Goal: Information Seeking & Learning: Learn about a topic

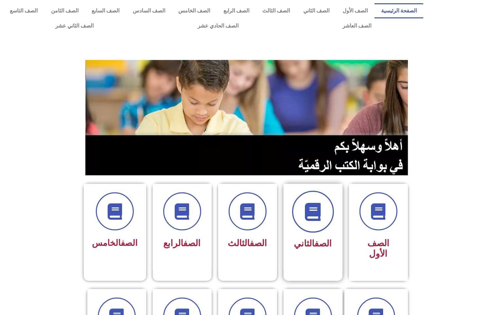
click at [302, 206] on span at bounding box center [313, 212] width 42 height 42
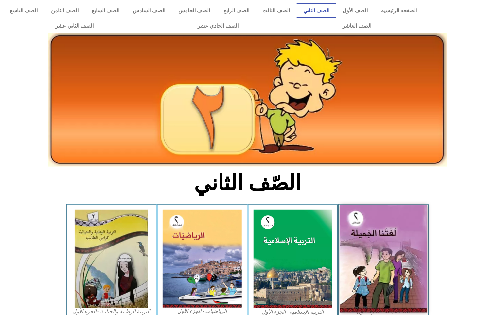
click at [370, 212] on img at bounding box center [383, 259] width 87 height 108
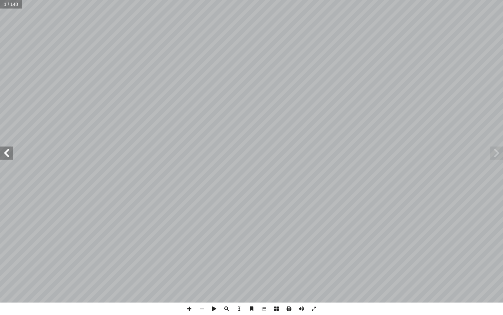
click at [4, 152] on span at bounding box center [6, 152] width 13 height 13
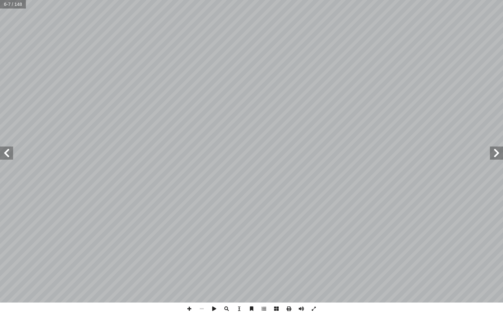
click at [4, 152] on span at bounding box center [6, 152] width 13 height 13
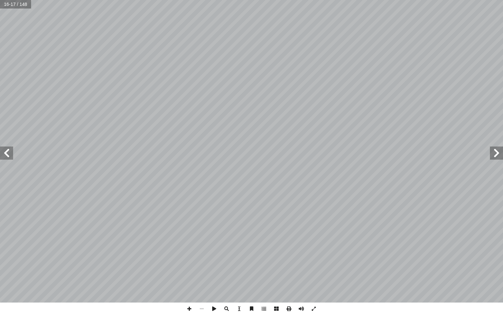
click at [4, 152] on span at bounding box center [6, 152] width 13 height 13
click at [5, 153] on span at bounding box center [6, 152] width 13 height 13
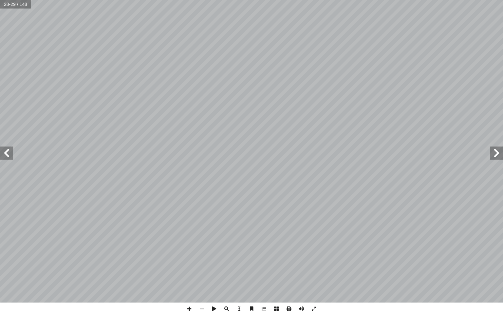
click at [5, 153] on span at bounding box center [6, 152] width 13 height 13
click at [494, 155] on span at bounding box center [496, 152] width 13 height 13
click at [7, 152] on span at bounding box center [6, 152] width 13 height 13
click at [187, 306] on span at bounding box center [189, 308] width 12 height 12
